Goal: Transaction & Acquisition: Book appointment/travel/reservation

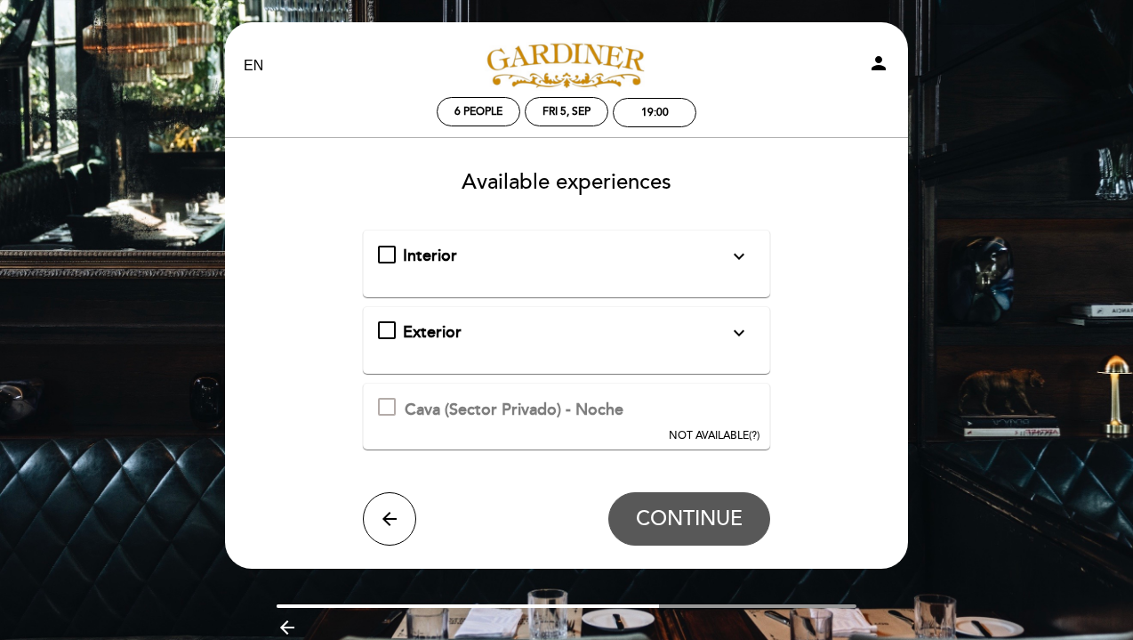
click at [500, 247] on div "Interior expand_more" at bounding box center [566, 256] width 326 height 23
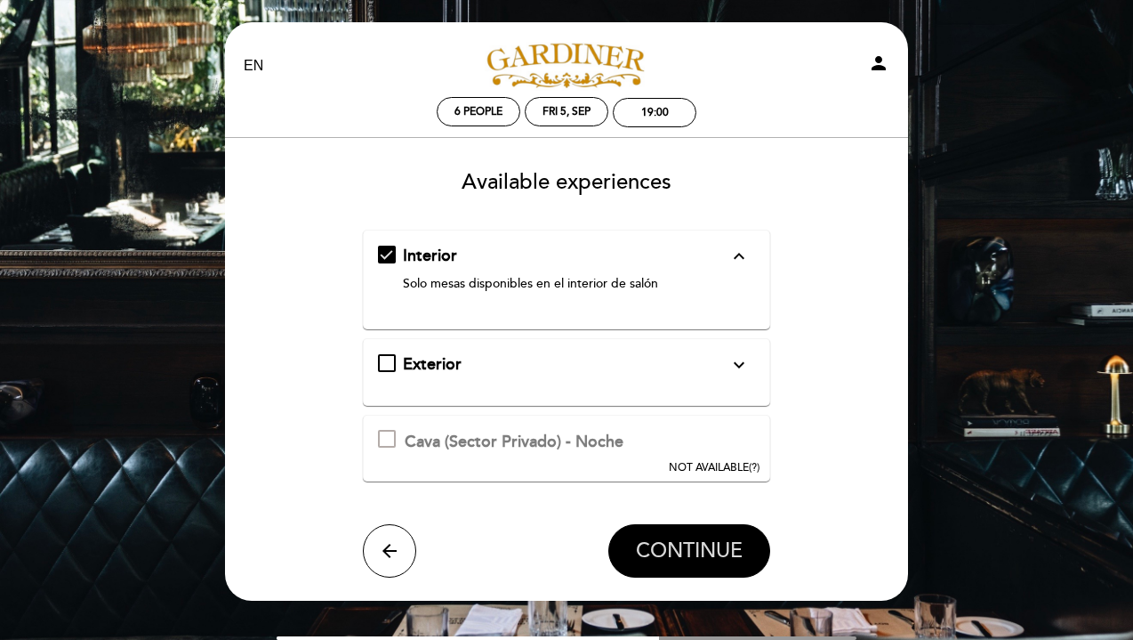
click at [706, 540] on span "CONTINUE" at bounding box center [689, 550] width 107 height 25
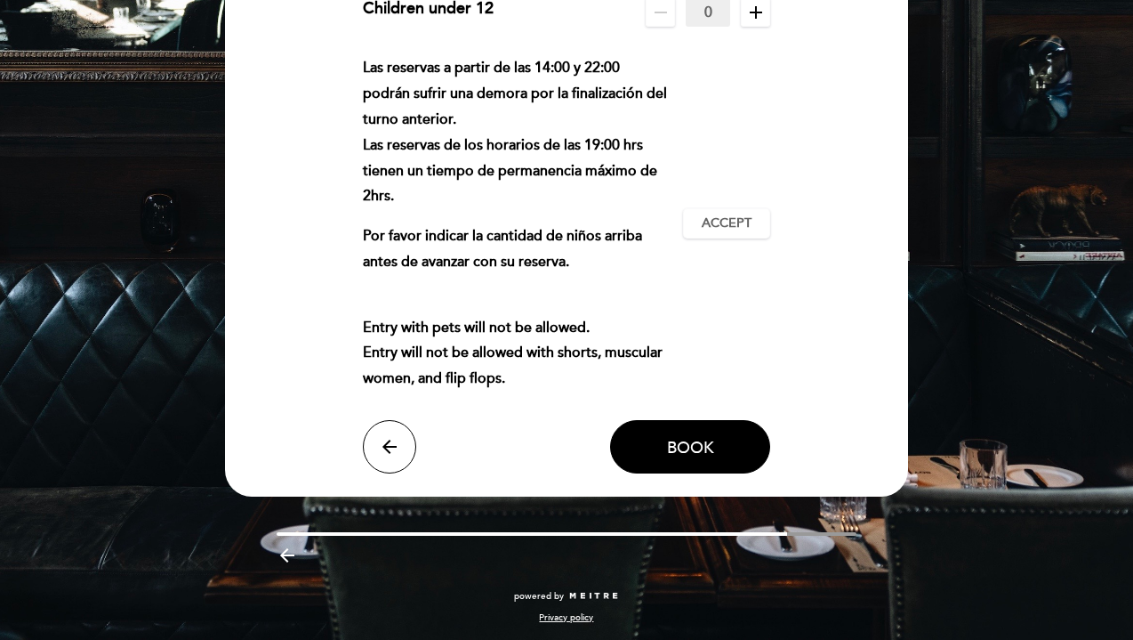
scroll to position [233, 0]
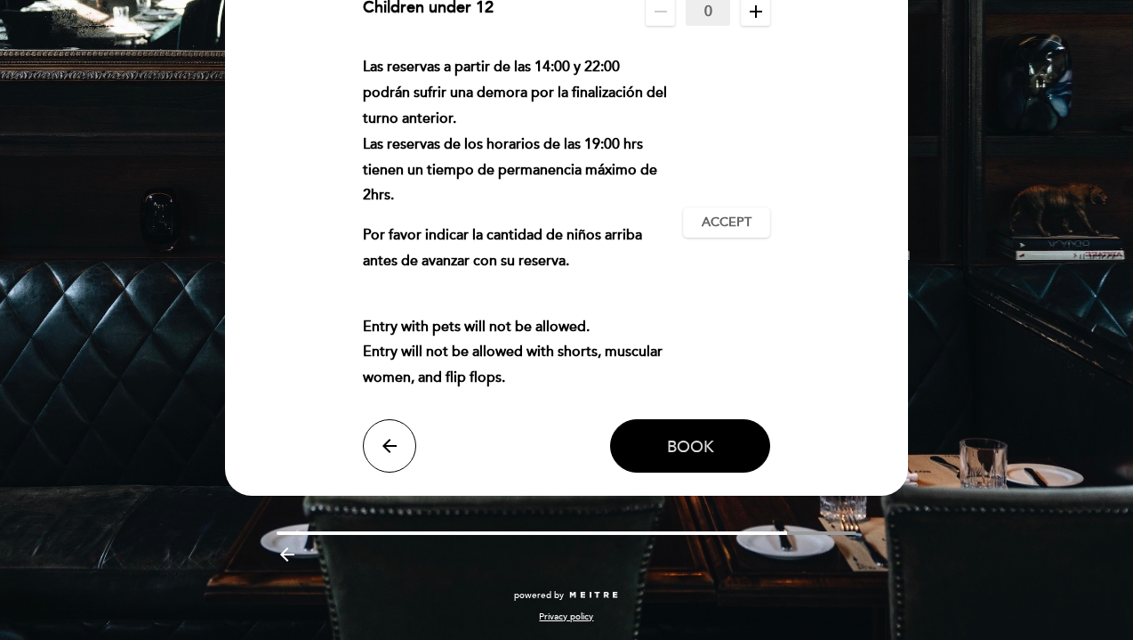
click at [685, 456] on button "Book" at bounding box center [690, 445] width 160 height 53
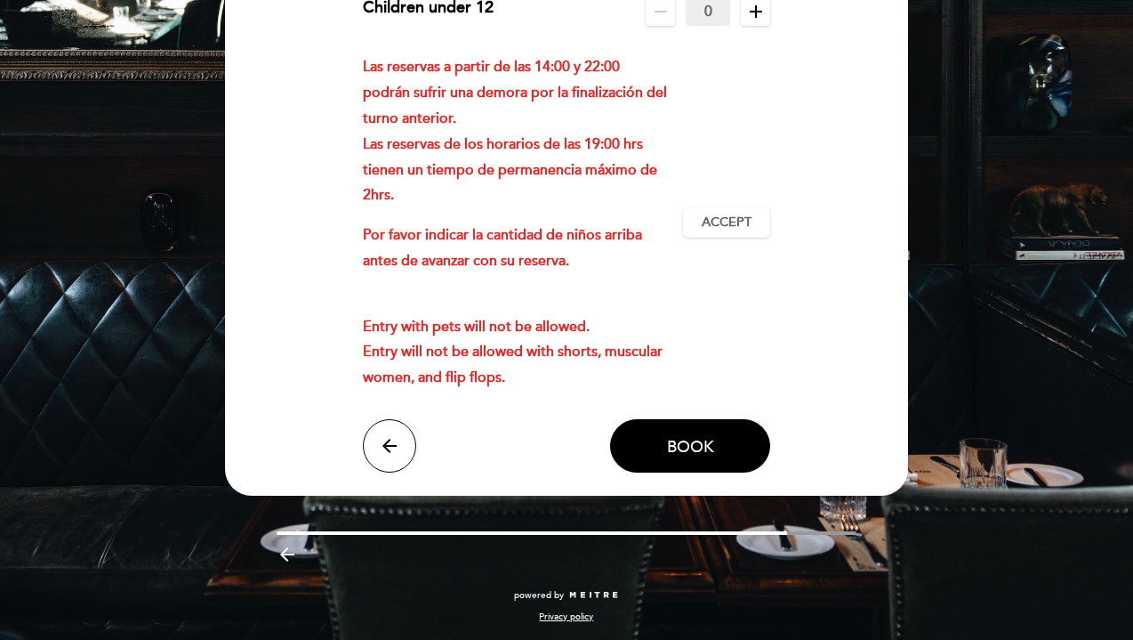
click at [738, 239] on div "Las reservas a partir de las 14:00 y 22:00 podrán sufrir una demora por la fina…" at bounding box center [567, 222] width 408 height 336
click at [738, 228] on span "Accept" at bounding box center [727, 222] width 50 height 19
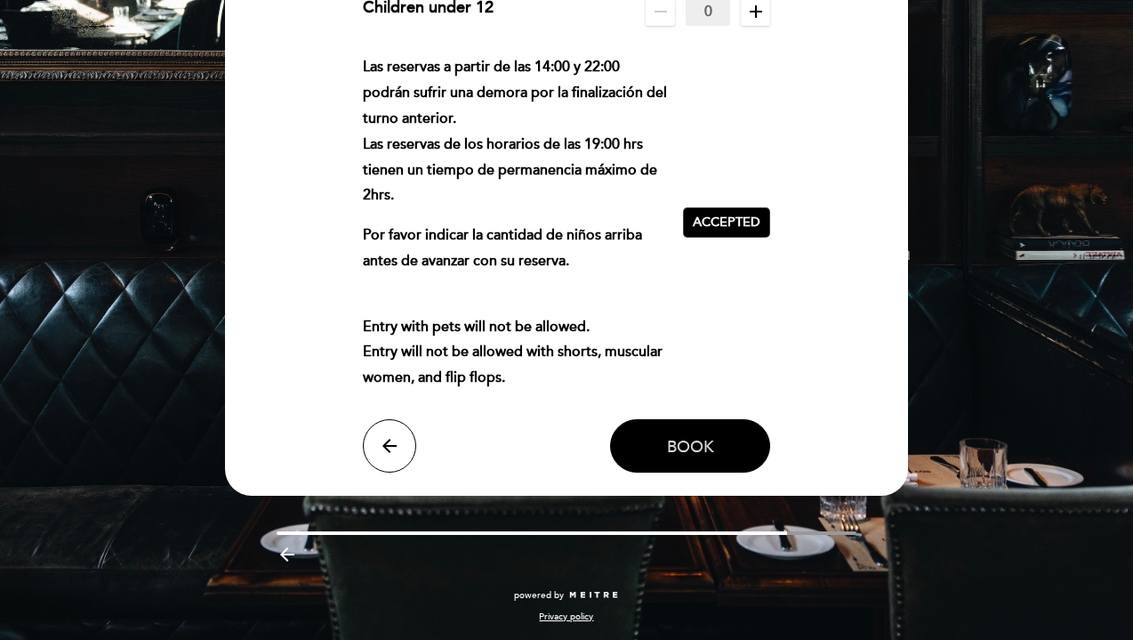
click at [685, 446] on span "Book" at bounding box center [690, 446] width 47 height 20
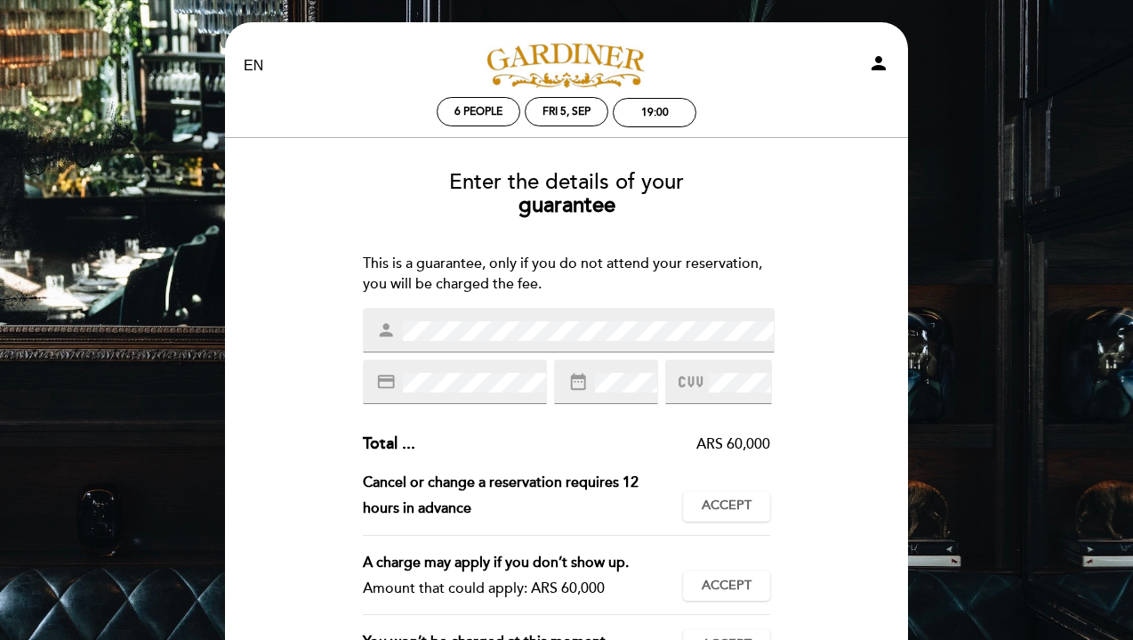
click at [560, 341] on div "person" at bounding box center [569, 330] width 412 height 44
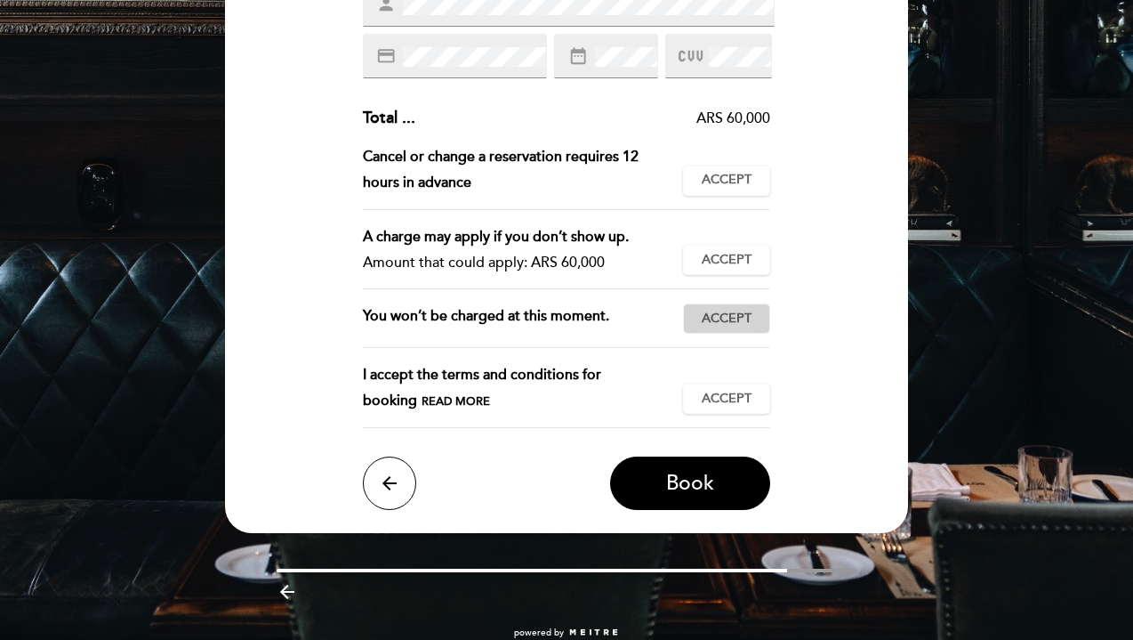
click at [703, 316] on span "Accept" at bounding box center [727, 319] width 50 height 19
click at [704, 406] on span "Accept" at bounding box center [727, 399] width 50 height 19
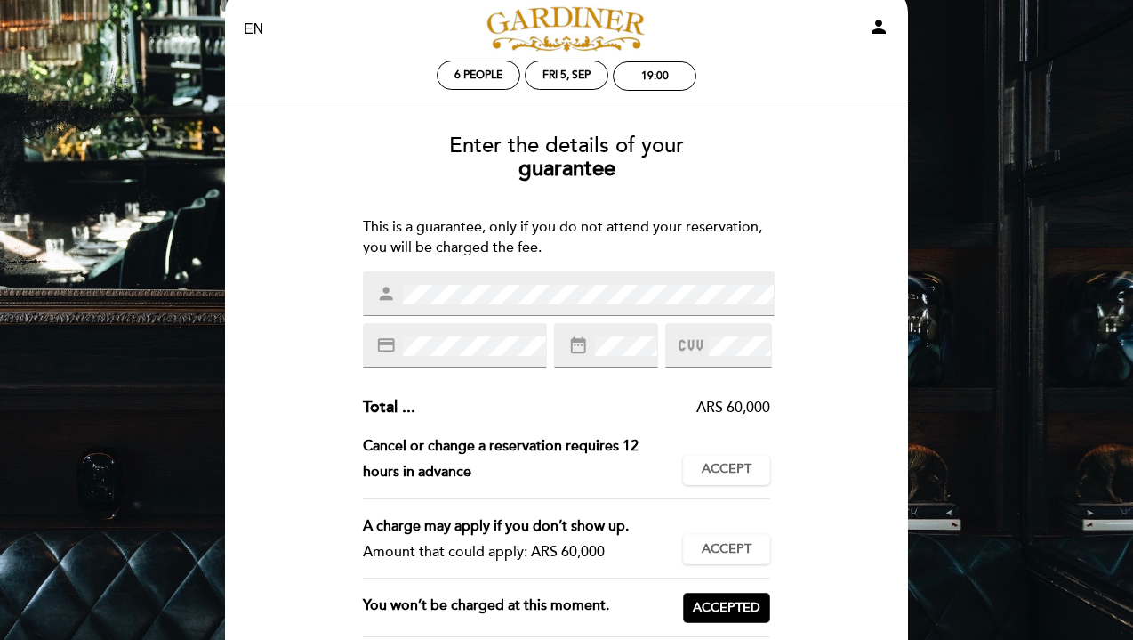
scroll to position [363, 0]
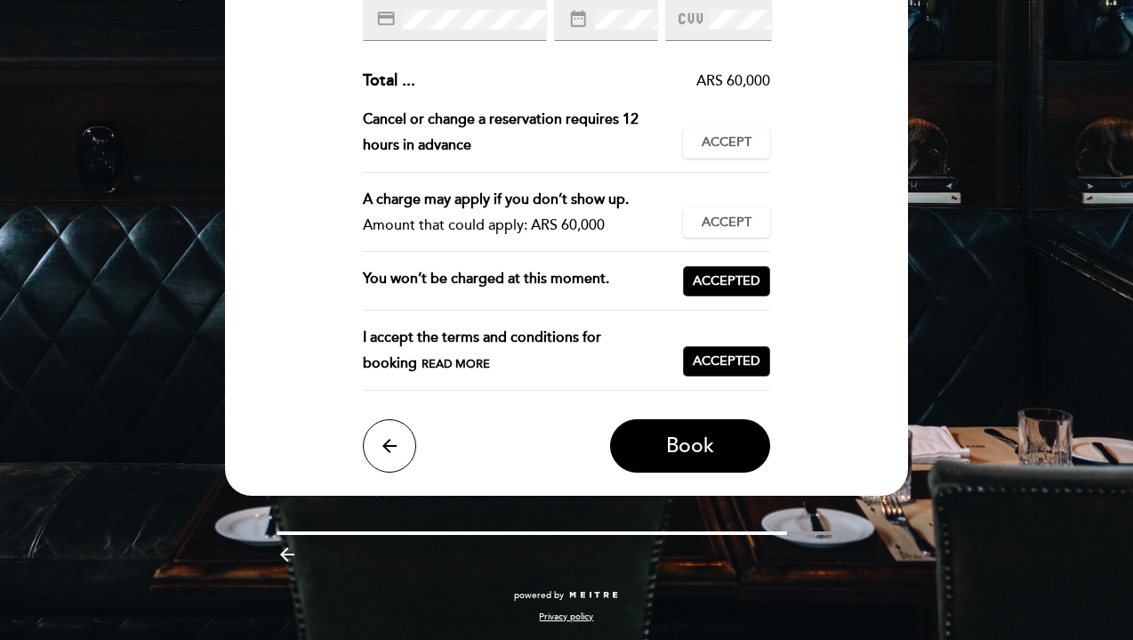
click at [735, 206] on div "A charge may apply if you don’t show up. Amount that could apply: ARS 60,000 Ac…" at bounding box center [567, 220] width 408 height 66
click at [735, 220] on span "Accept" at bounding box center [727, 222] width 50 height 19
click at [738, 156] on button "Accept Accepted" at bounding box center [726, 143] width 87 height 30
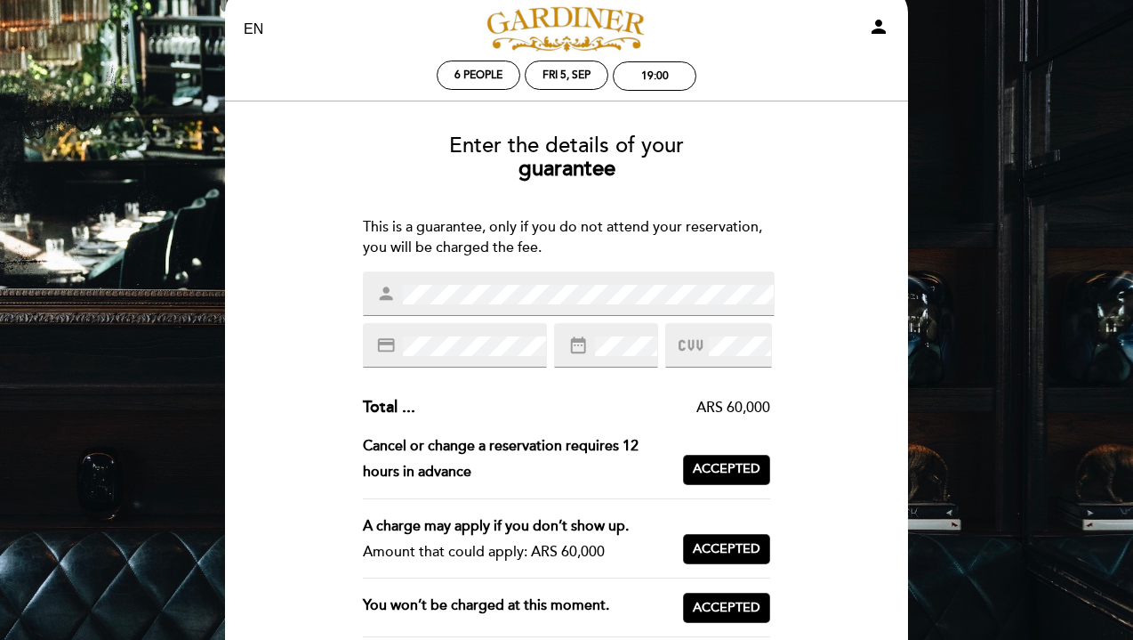
click at [505, 304] on div "person" at bounding box center [569, 293] width 412 height 44
